Goal: Navigation & Orientation: Find specific page/section

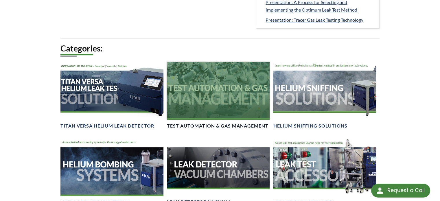
scroll to position [376, 0]
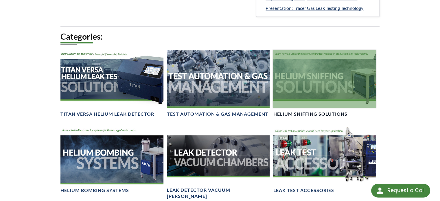
click at [305, 76] on div at bounding box center [324, 79] width 103 height 58
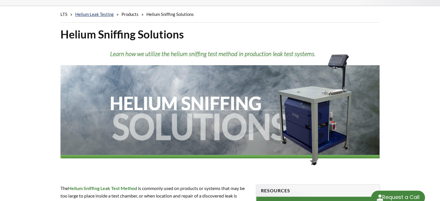
select select "Language Translate Widget"
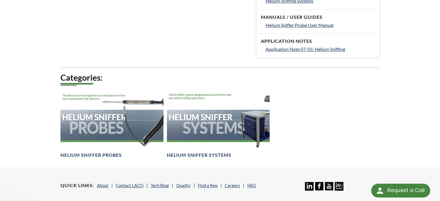
scroll to position [231, 0]
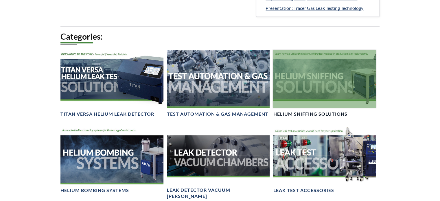
scroll to position [376, 0]
select select "Language Translate Widget"
